Goal: Task Accomplishment & Management: Manage account settings

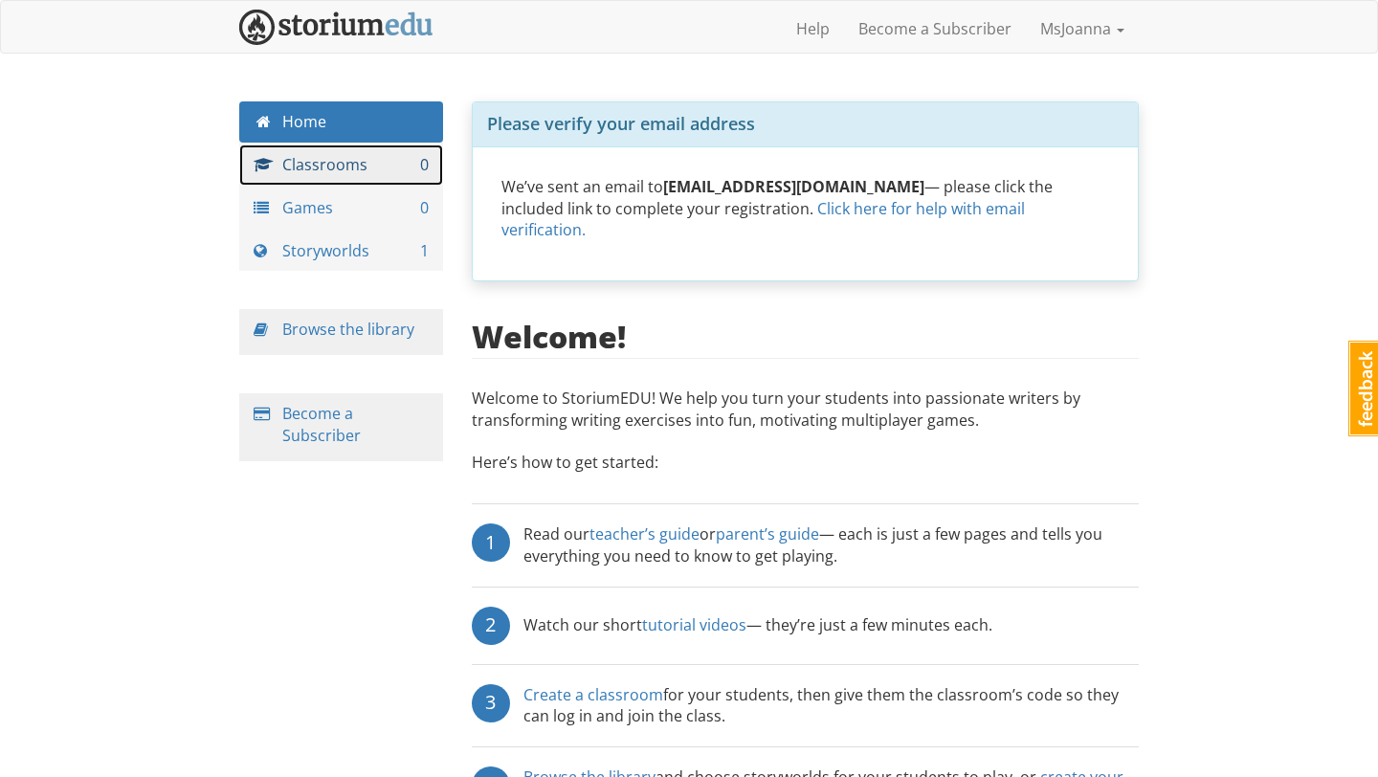
click at [380, 169] on link "Classrooms 0" at bounding box center [341, 164] width 204 height 41
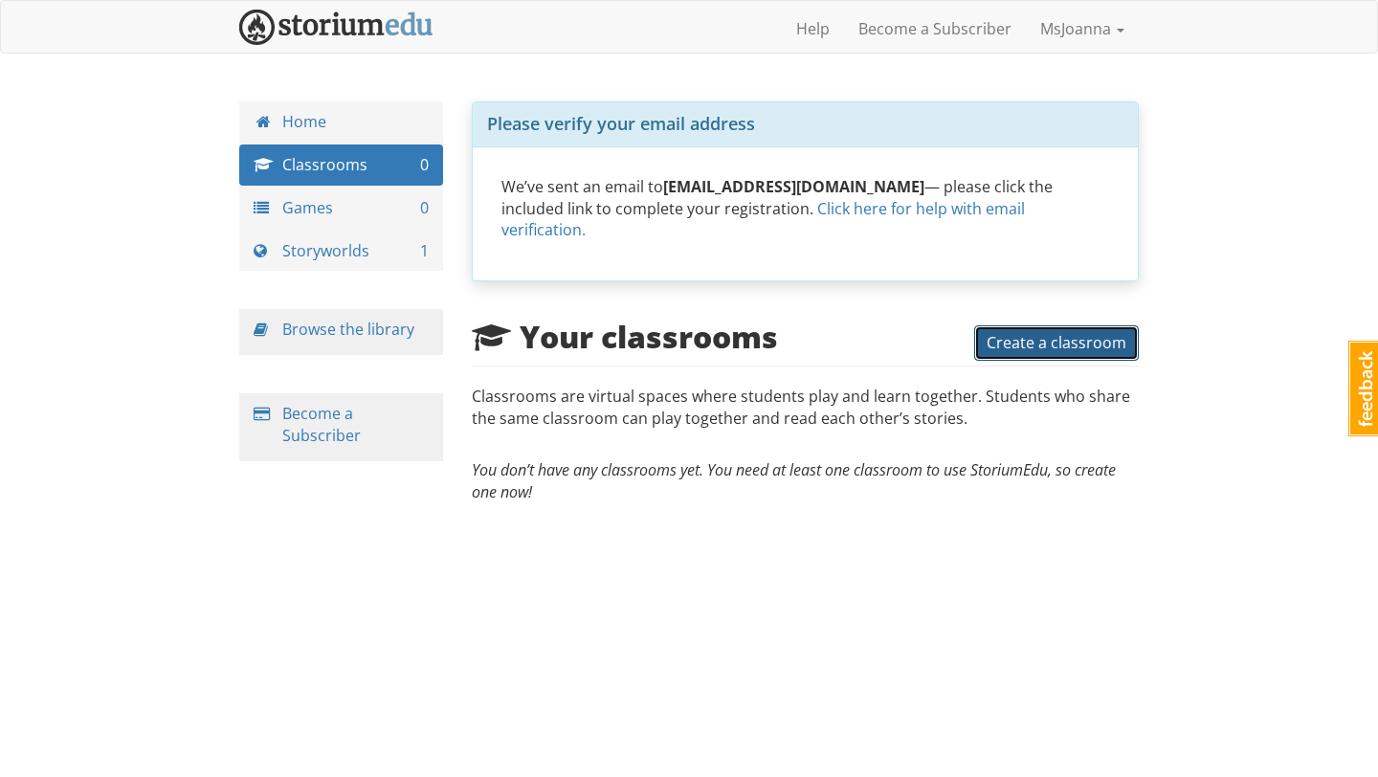
click at [1006, 332] on span "Create a classroom" at bounding box center [1056, 342] width 140 height 21
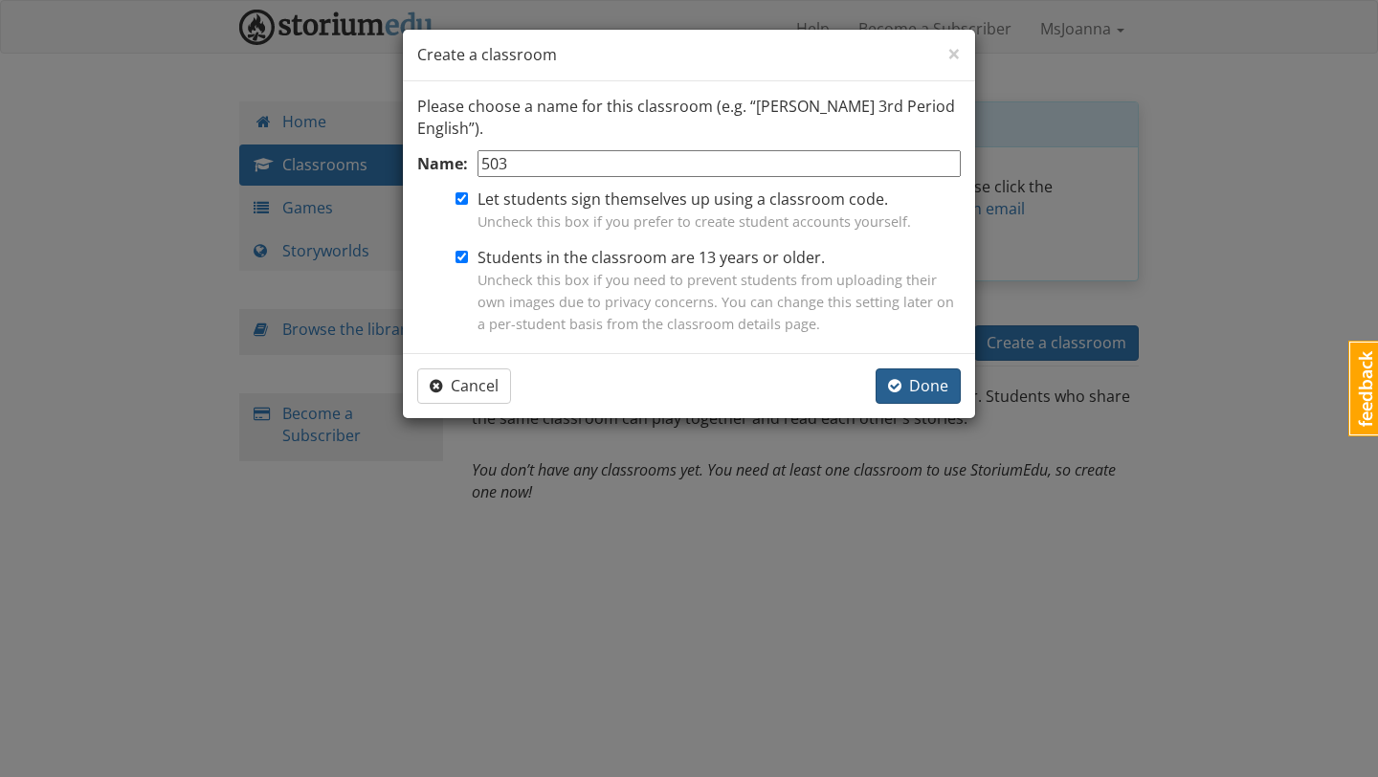
type input "503"
click at [907, 383] on span "Done" at bounding box center [918, 385] width 60 height 21
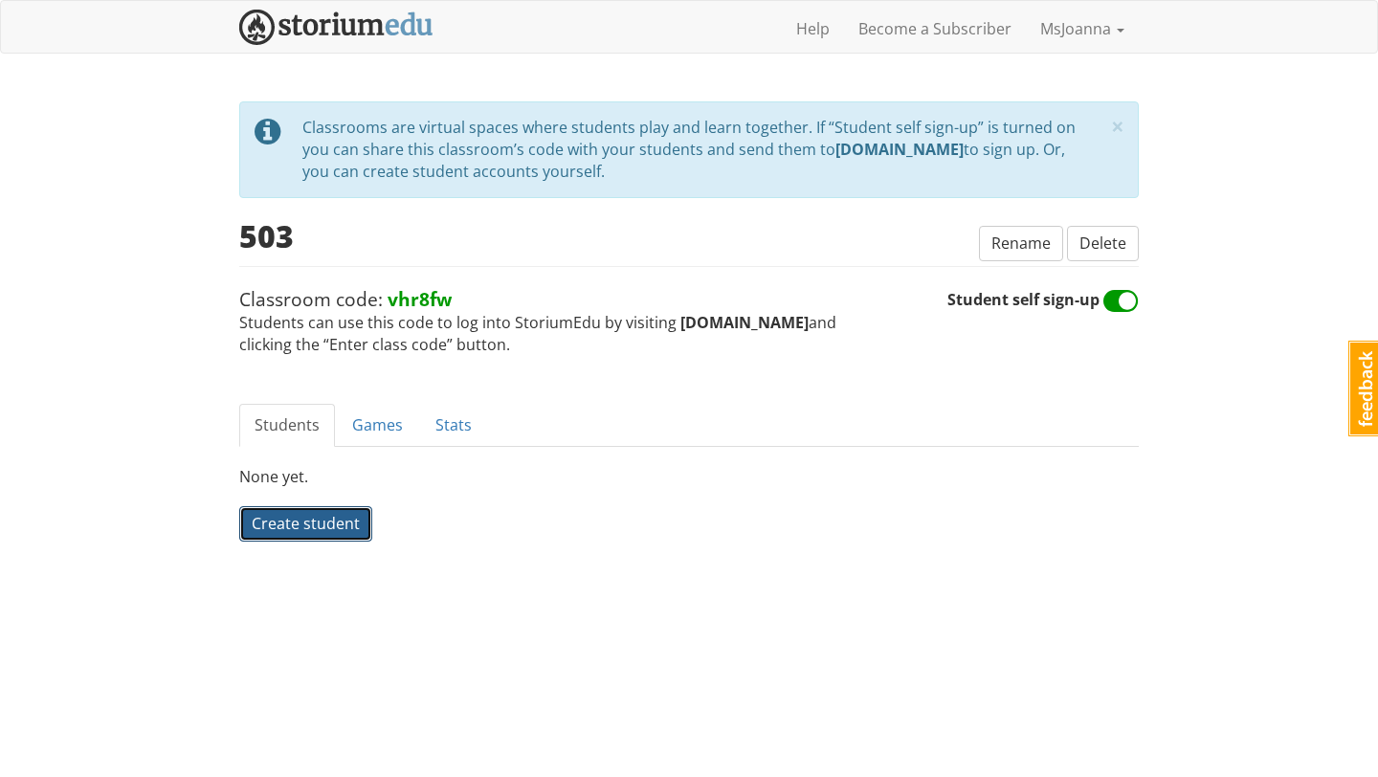
click at [332, 513] on span "Create student" at bounding box center [306, 523] width 108 height 21
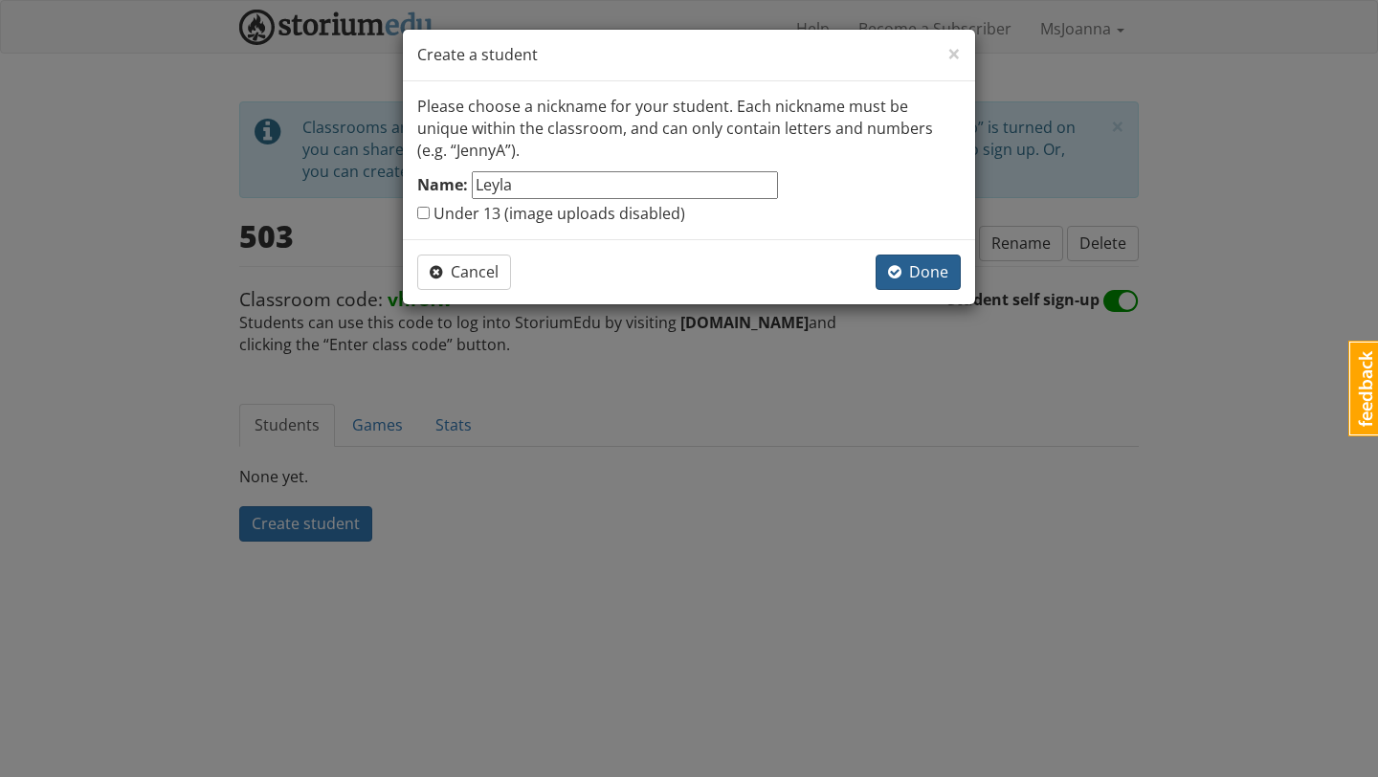
type input "Leyla"
click at [914, 279] on span "Done" at bounding box center [918, 271] width 60 height 21
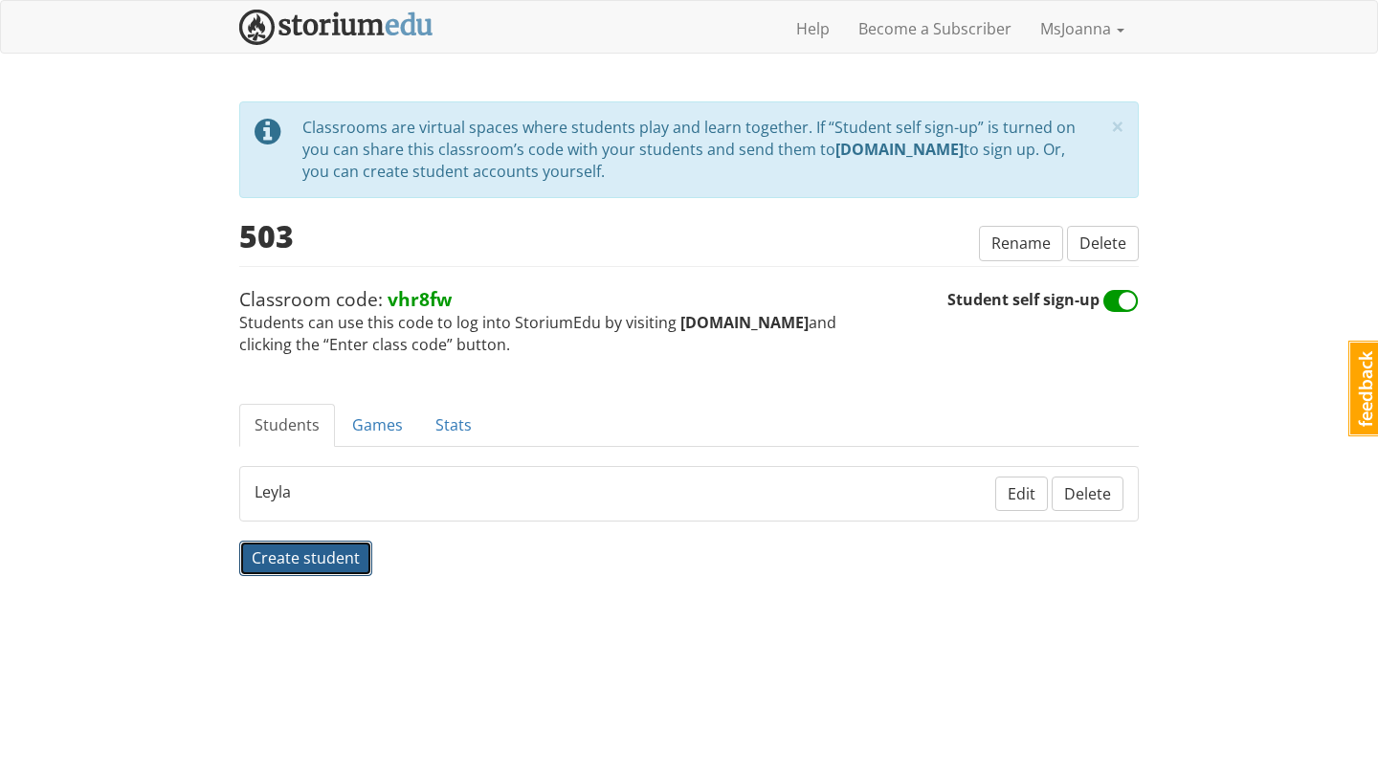
click at [330, 565] on span "Create student" at bounding box center [306, 557] width 108 height 21
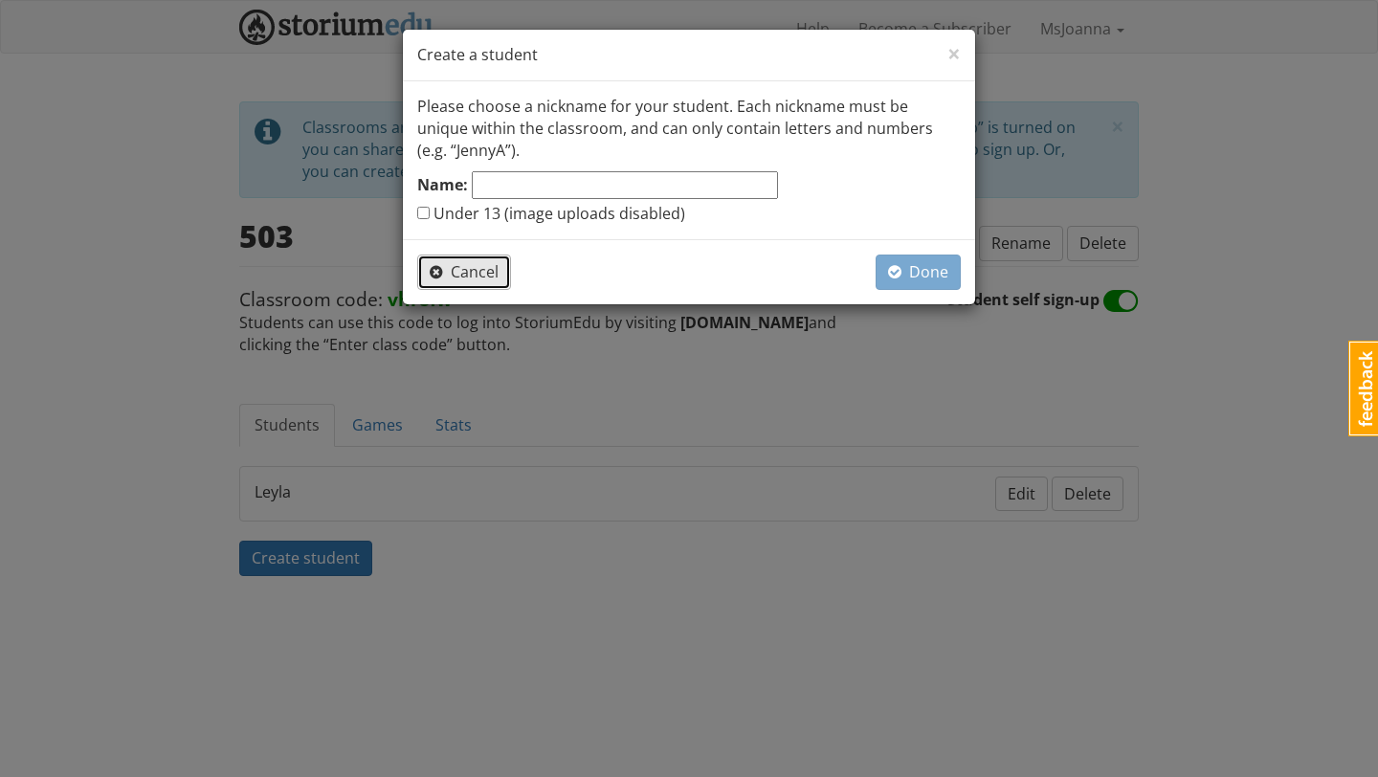
click at [465, 274] on span "Cancel" at bounding box center [464, 271] width 69 height 21
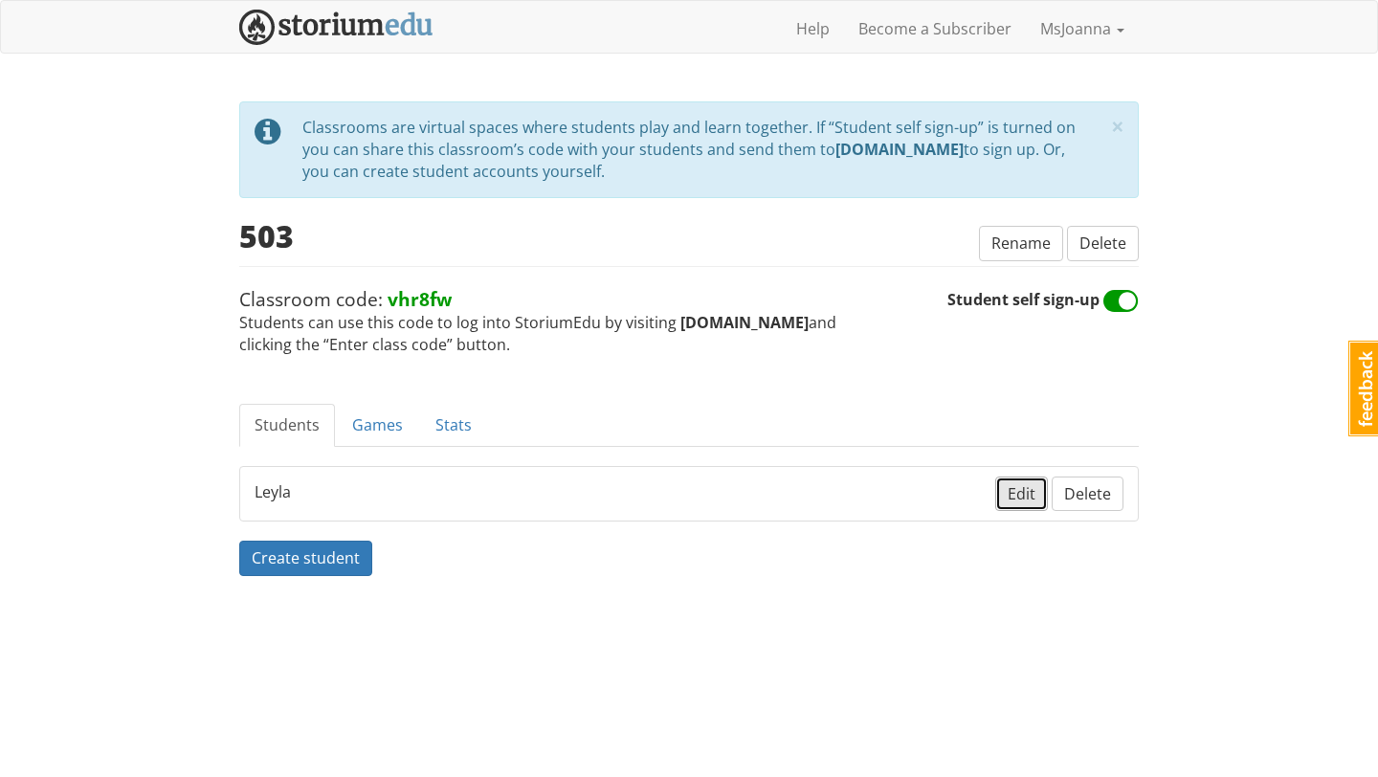
click at [1023, 495] on span "Edit" at bounding box center [1022, 493] width 28 height 21
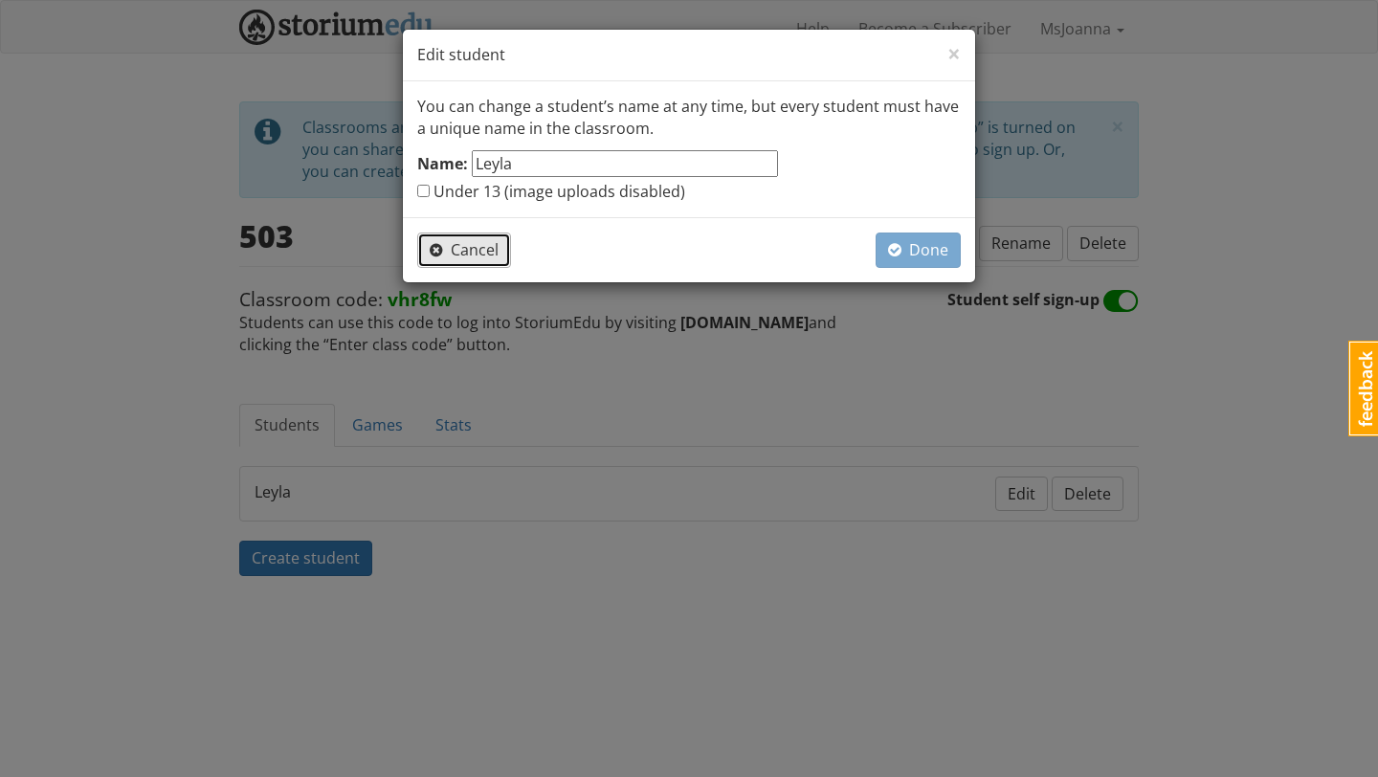
click at [471, 249] on span "Cancel" at bounding box center [464, 249] width 69 height 21
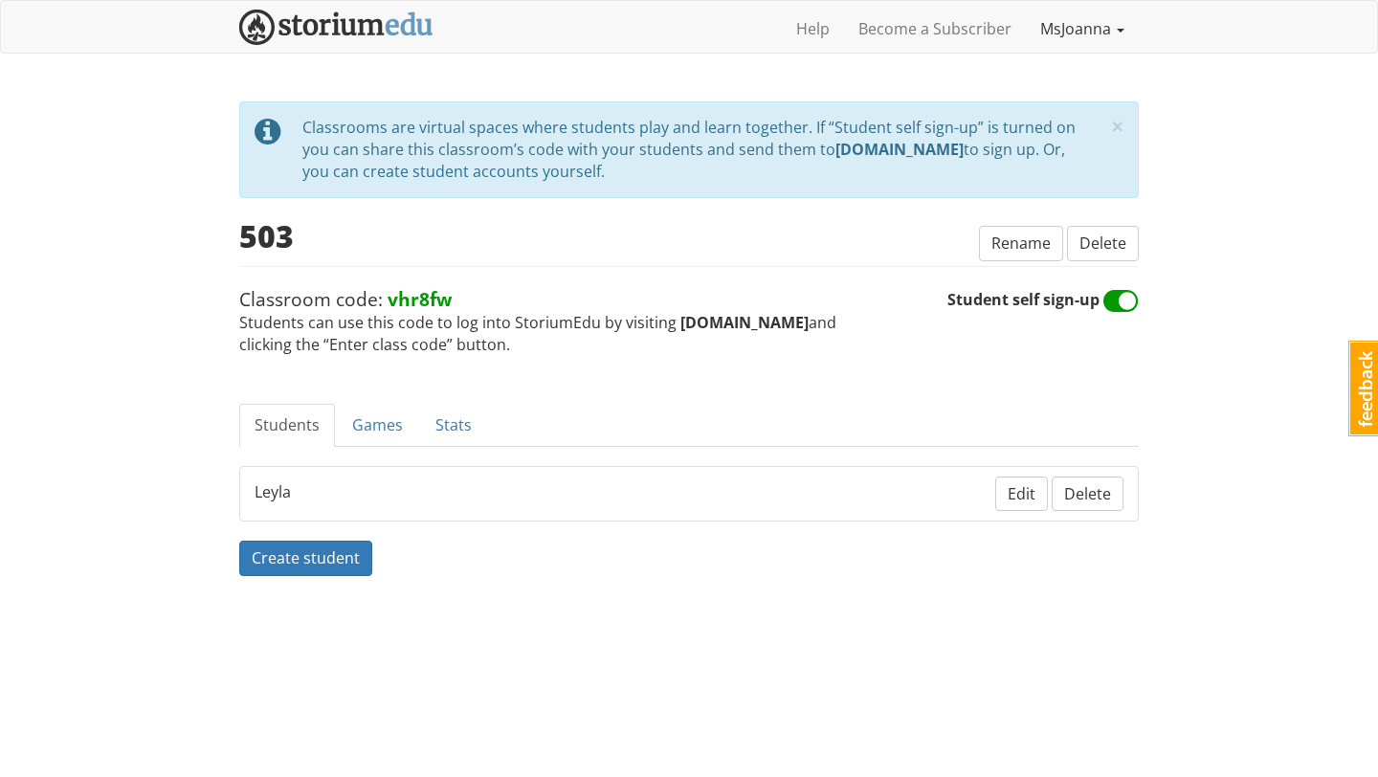
click at [1056, 34] on link "MsJoanna" at bounding box center [1082, 29] width 113 height 48
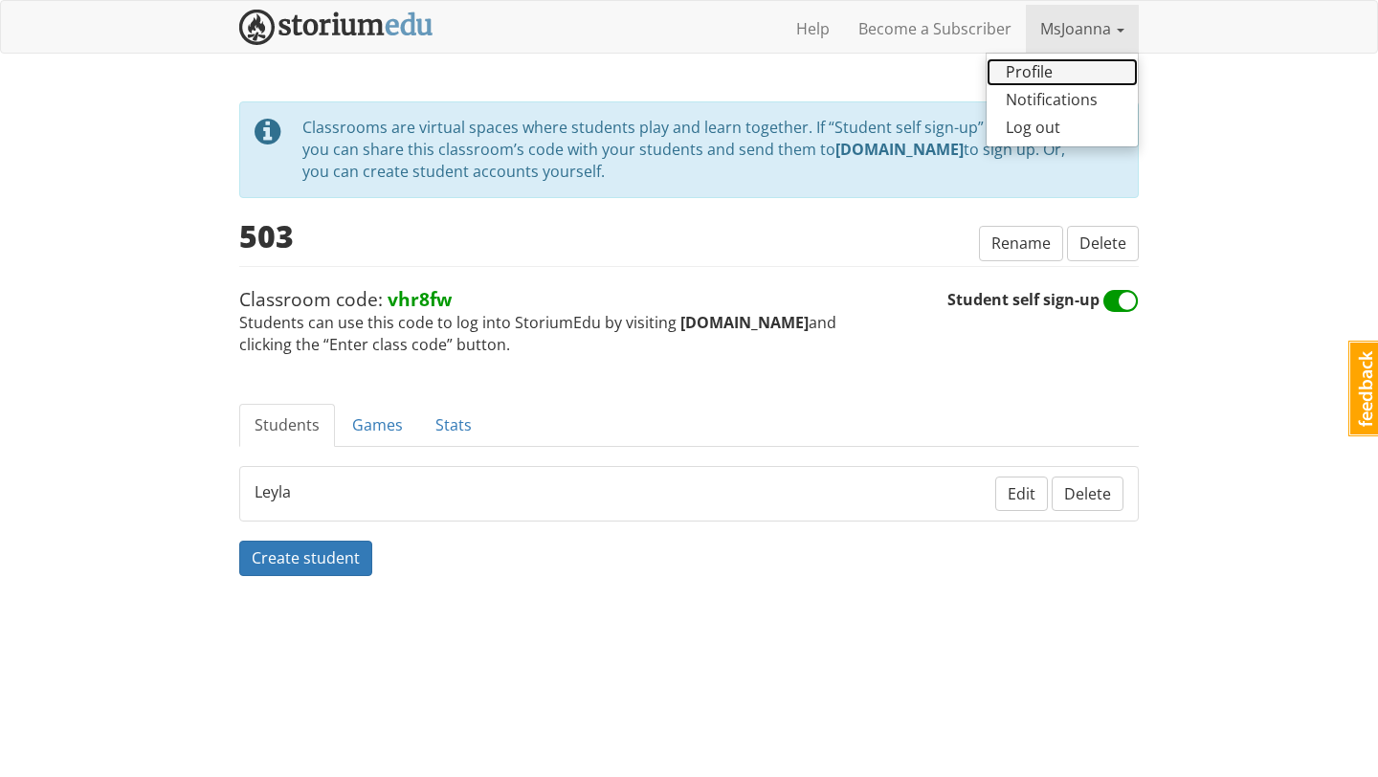
click at [1039, 61] on link "Profile" at bounding box center [1061, 72] width 151 height 28
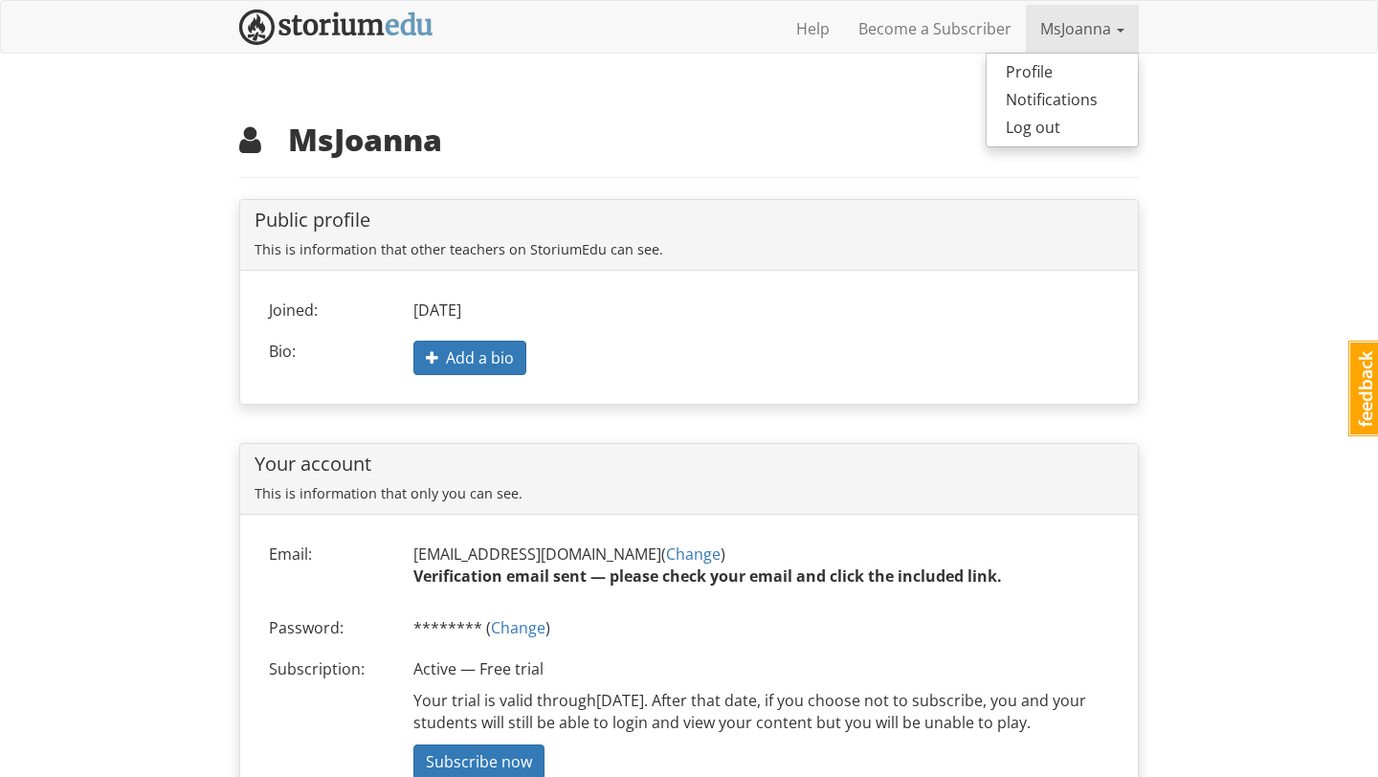
click at [112, 379] on div "msjoanna MsJoanna 1 Toggle navigation Help Become a Subscriber MsJoanna Profile…" at bounding box center [689, 433] width 1378 height 867
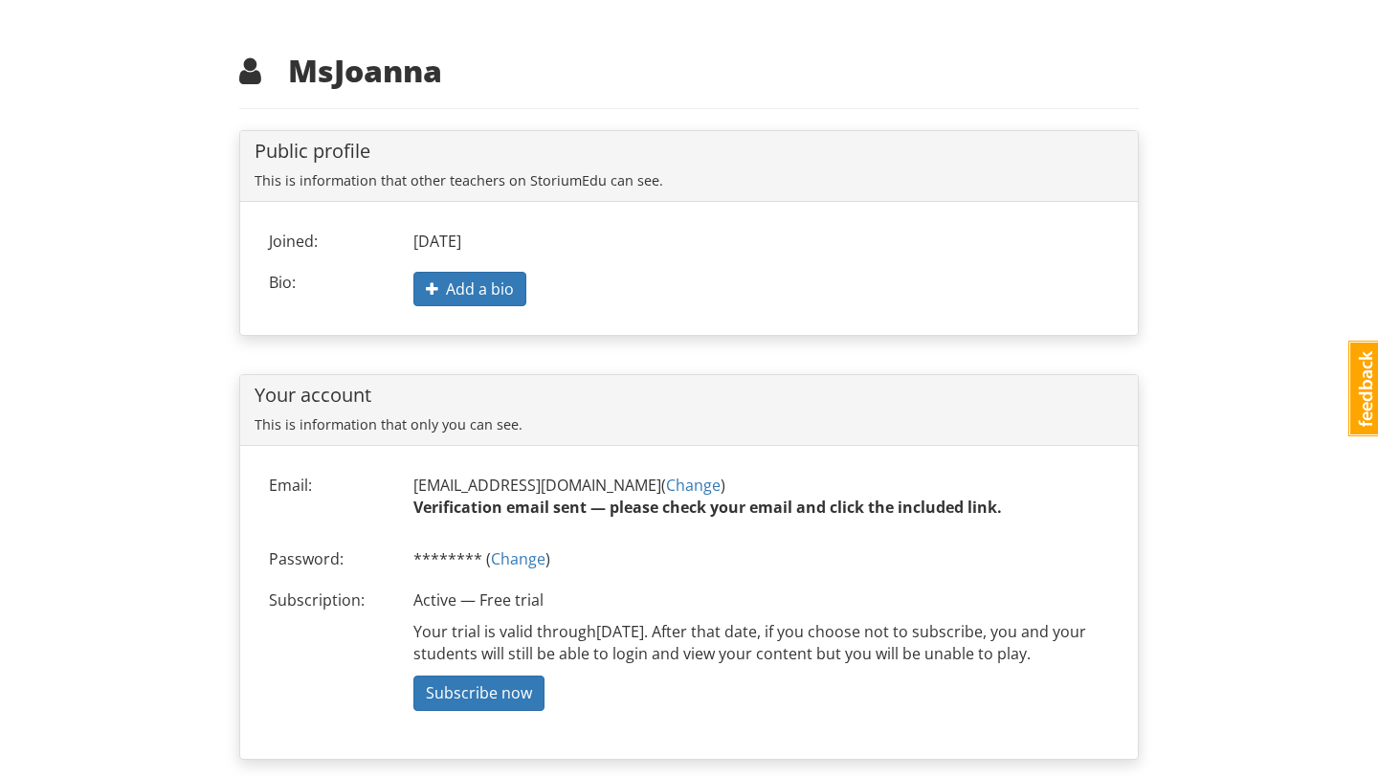
scroll to position [90, 0]
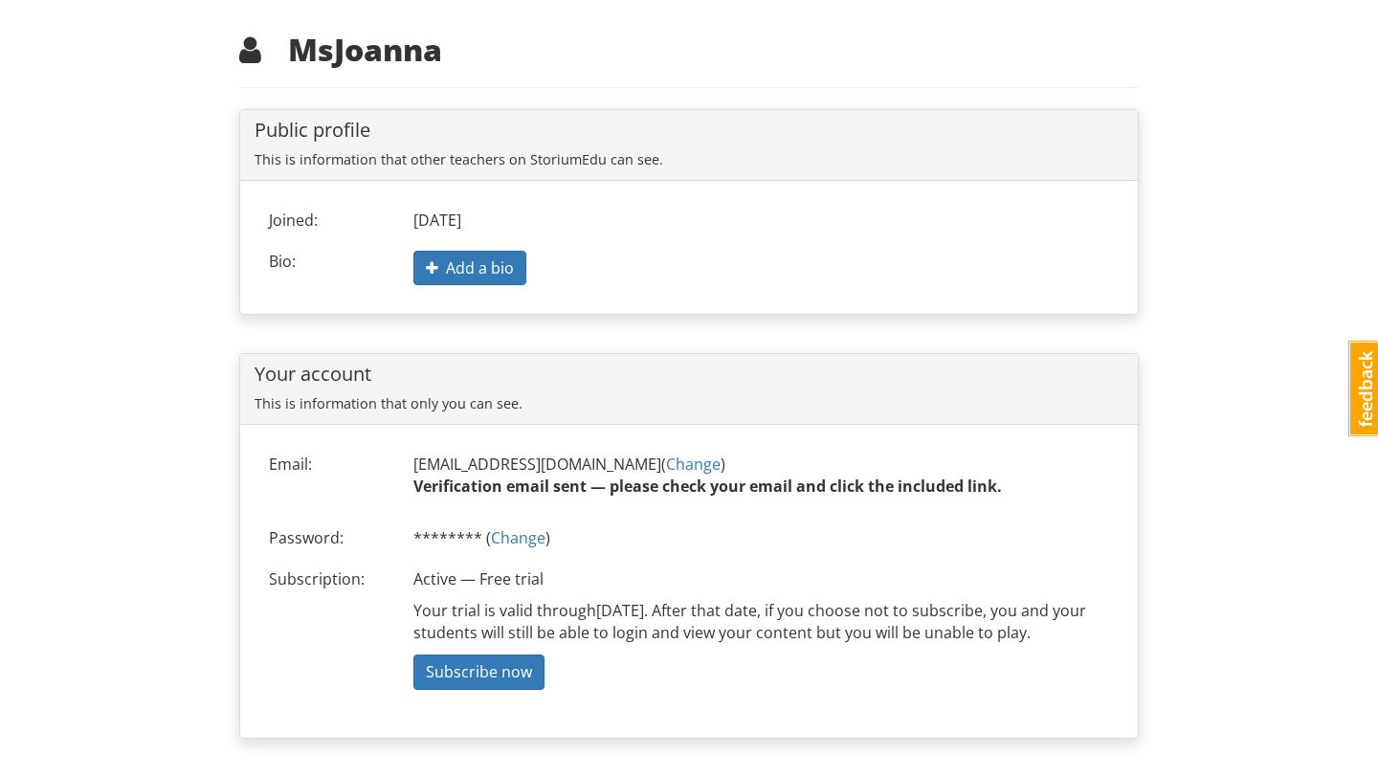
click at [164, 437] on div "msjoanna MsJoanna 1 Toggle navigation Help Become a Subscriber MsJoanna Profile…" at bounding box center [689, 343] width 1378 height 867
